Goal: Task Accomplishment & Management: Manage account settings

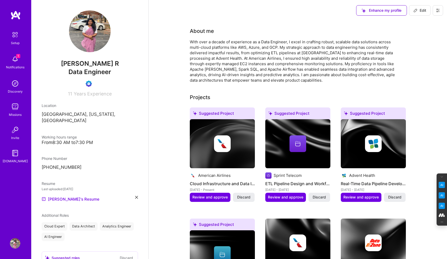
click at [438, 10] on icon at bounding box center [438, 10] width 4 height 4
click at [426, 49] on button "Log Out" at bounding box center [423, 48] width 39 height 13
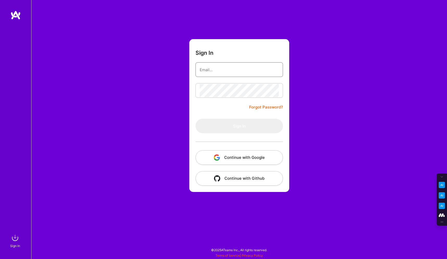
click at [222, 67] on input "email" at bounding box center [239, 69] width 79 height 13
type input "tanya@a.team"
click at [239, 159] on button "Continue with Google" at bounding box center [240, 157] width 88 height 15
